Goal: Find specific page/section: Find specific page/section

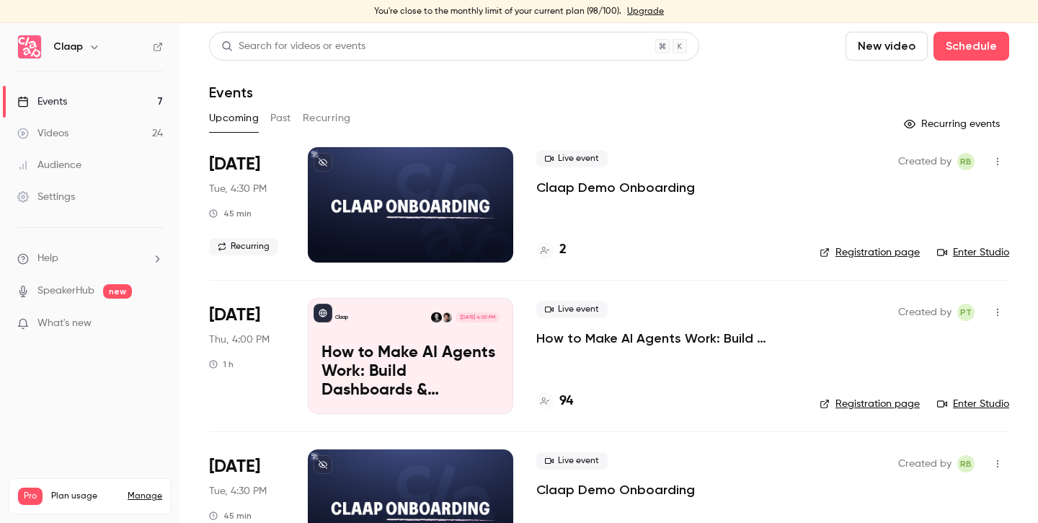
click at [564, 399] on h4 "94" at bounding box center [566, 400] width 14 height 19
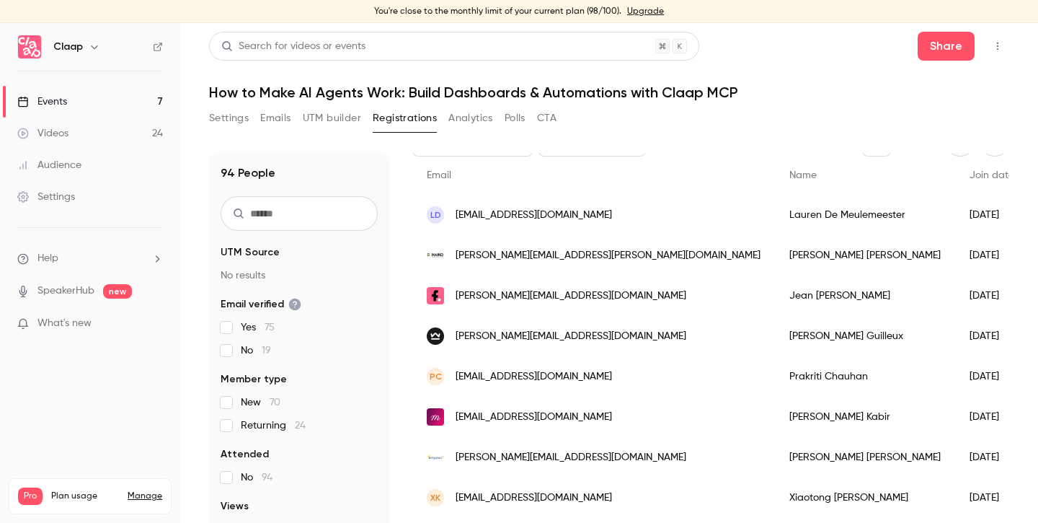
scroll to position [109, 0]
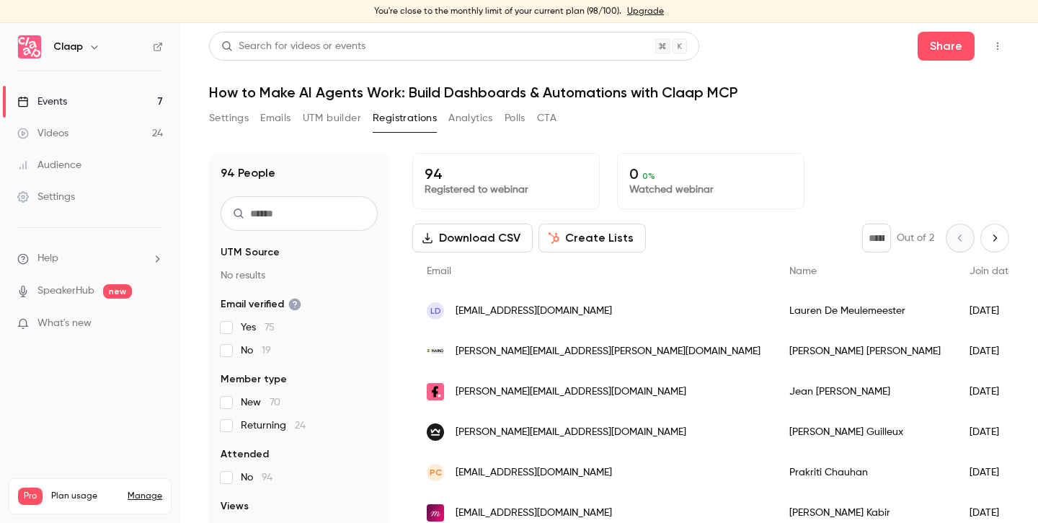
click at [125, 97] on link "Events 7" at bounding box center [90, 102] width 180 height 32
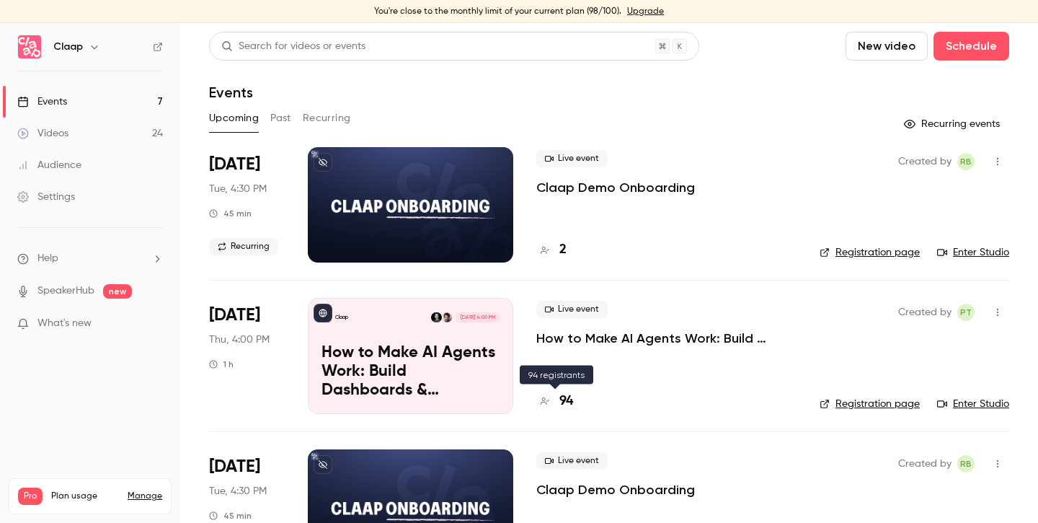
click at [567, 397] on h4 "94" at bounding box center [566, 400] width 14 height 19
click at [568, 398] on h4 "94" at bounding box center [566, 400] width 14 height 19
